Goal: Navigation & Orientation: Find specific page/section

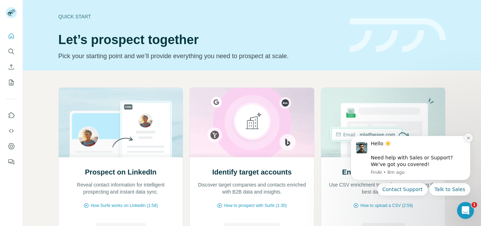
click at [469, 139] on icon "Dismiss notification" at bounding box center [468, 138] width 2 height 2
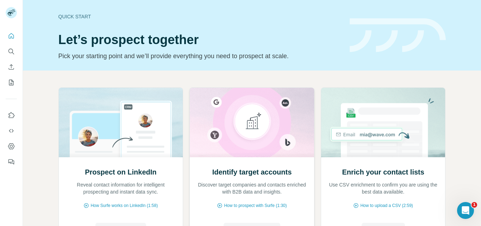
scroll to position [70, 0]
click at [13, 38] on icon "Quick start" at bounding box center [11, 35] width 5 height 5
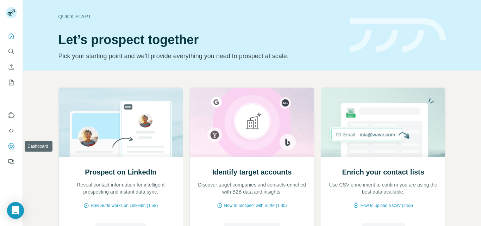
click at [14, 146] on icon "Dashboard" at bounding box center [11, 146] width 6 height 6
